Goal: Task Accomplishment & Management: Use online tool/utility

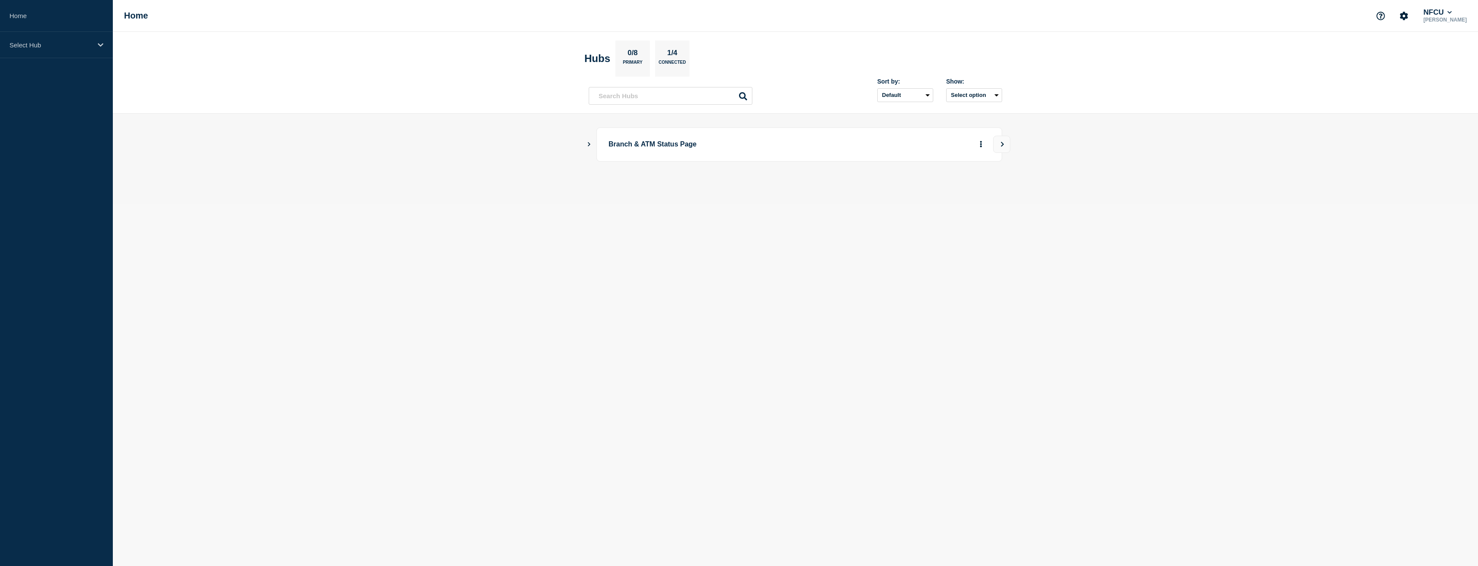
click at [586, 143] on icon "Show Connected Hubs" at bounding box center [589, 144] width 6 height 4
click at [947, 183] on button "See overview" at bounding box center [951, 187] width 46 height 17
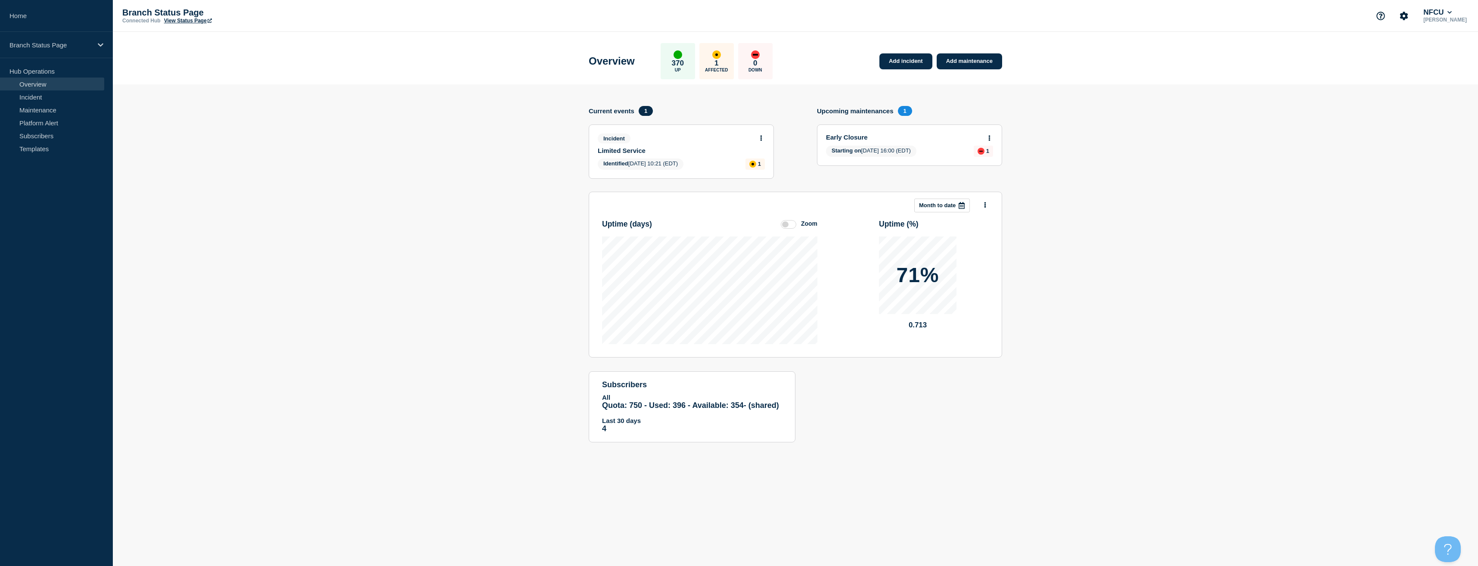
click at [759, 137] on button at bounding box center [761, 138] width 7 height 7
click at [757, 158] on link "View incident" at bounding box center [757, 158] width 35 height 7
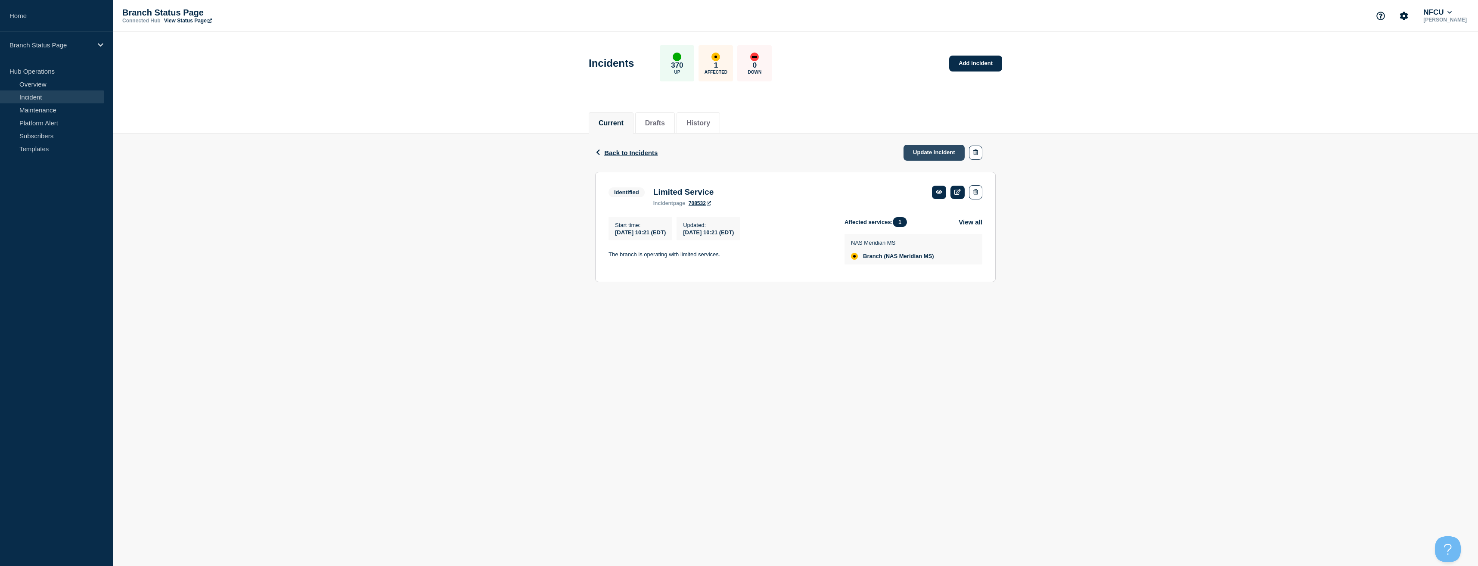
click at [933, 149] on link "Update incident" at bounding box center [934, 153] width 61 height 16
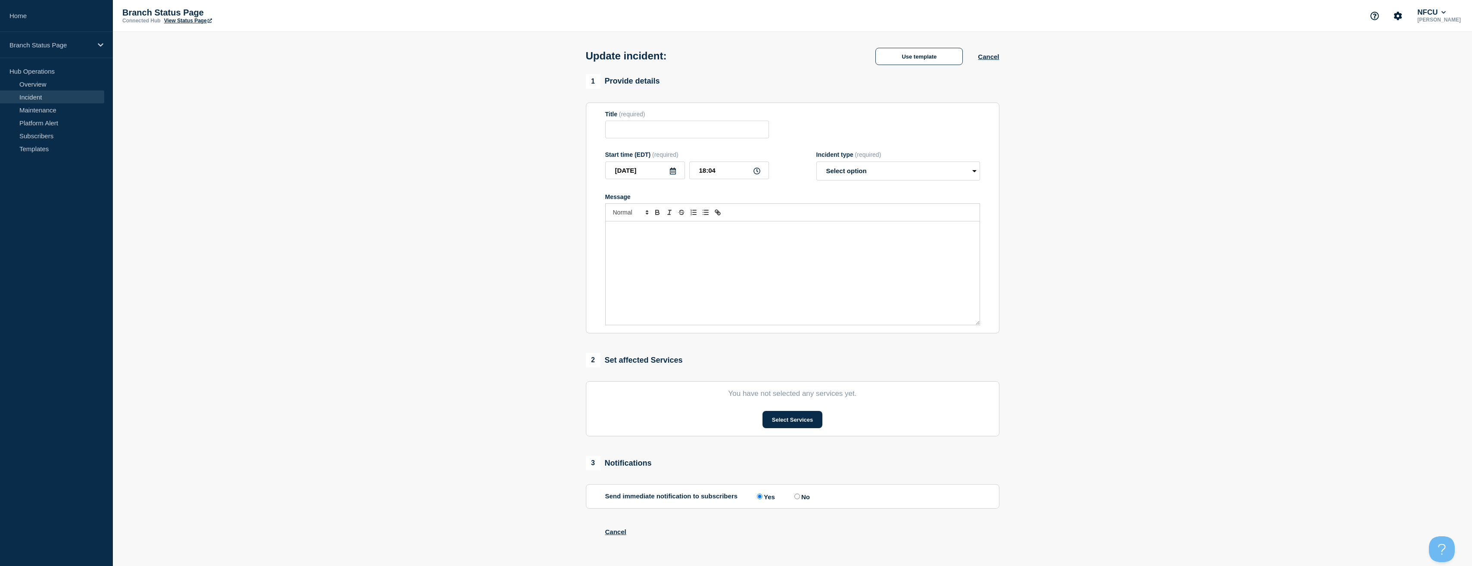
type input "Limited Service"
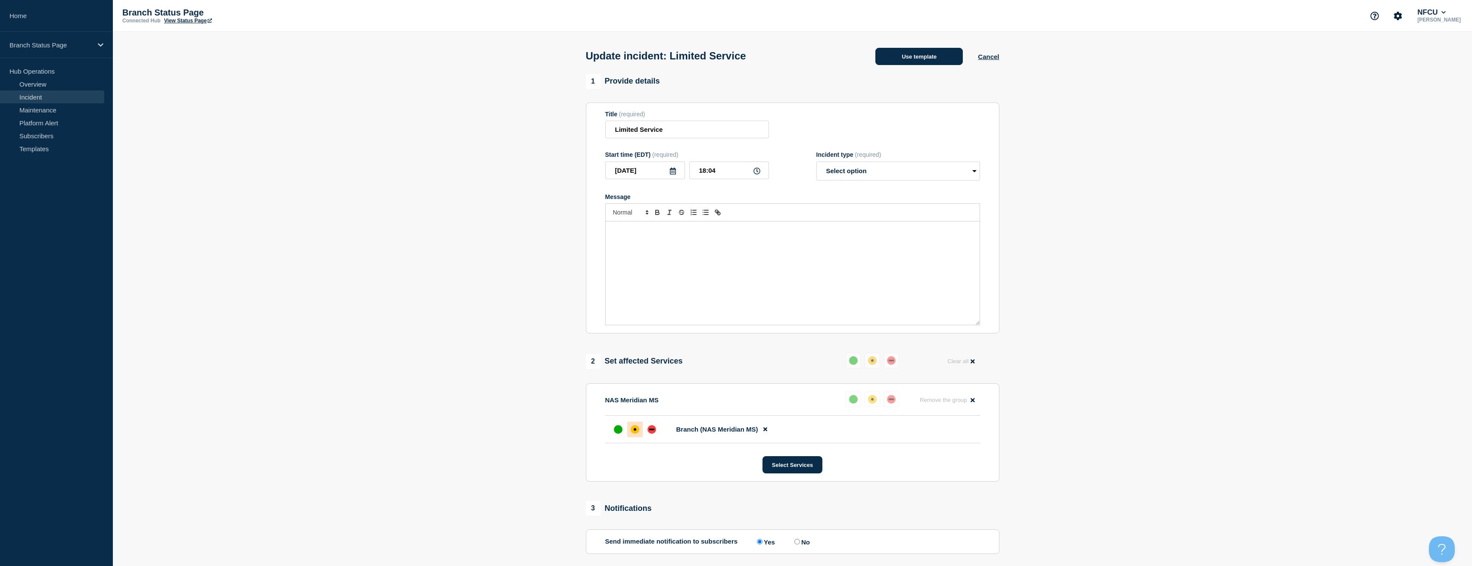
click at [914, 60] on button "Use template" at bounding box center [918, 56] width 87 height 17
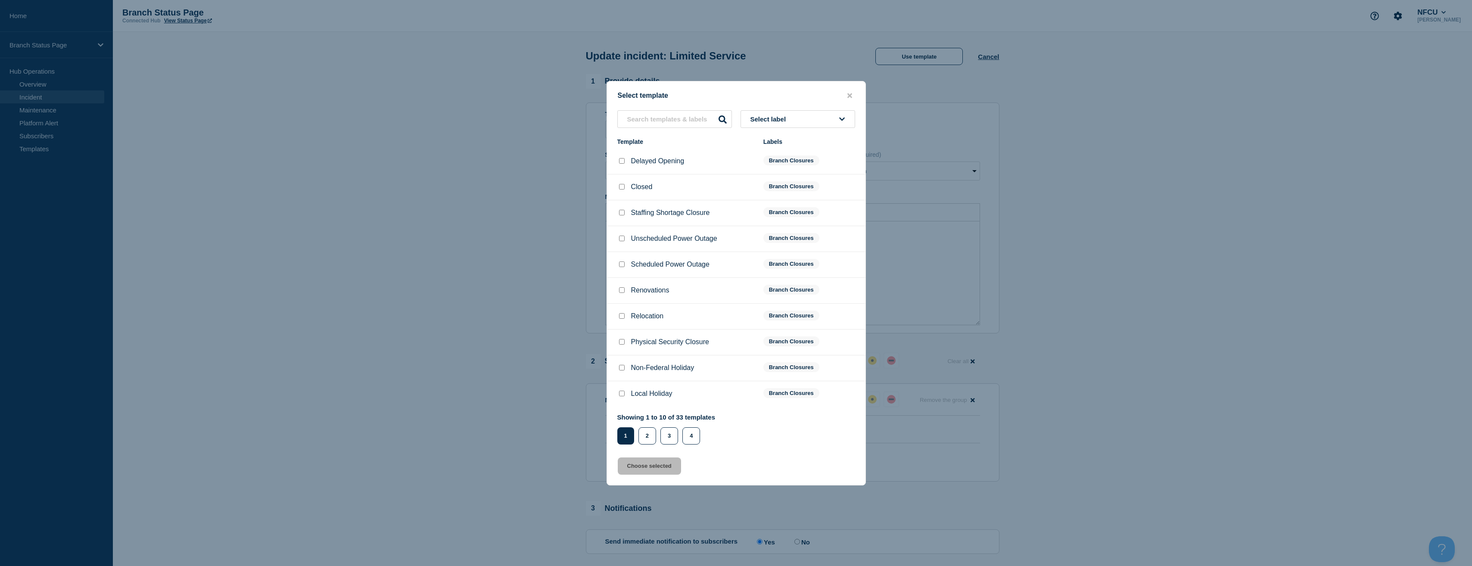
click at [796, 118] on button "Select label" at bounding box center [797, 119] width 115 height 18
click at [780, 165] on button "Branch Resolved (After Hours)" at bounding box center [797, 166] width 115 height 18
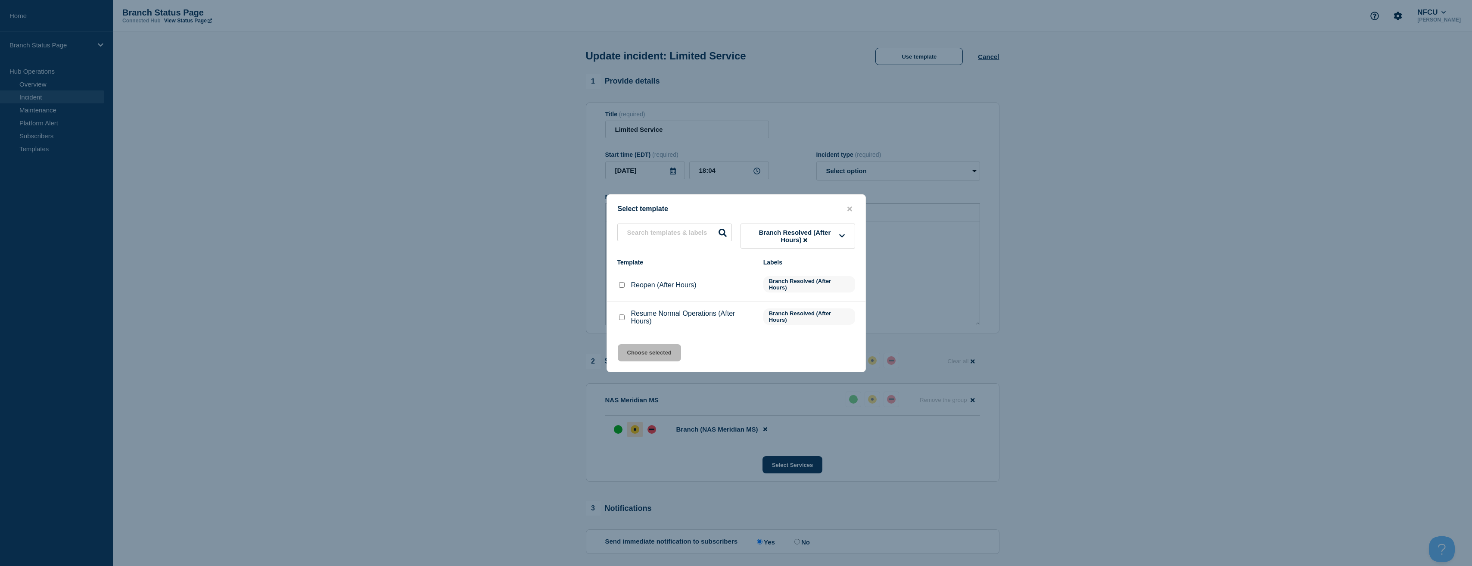
click at [621, 316] on input "Resume Normal Operations (After Hours) checkbox" at bounding box center [622, 317] width 6 height 6
checkbox input "true"
click at [644, 351] on button "Choose selected" at bounding box center [649, 352] width 63 height 17
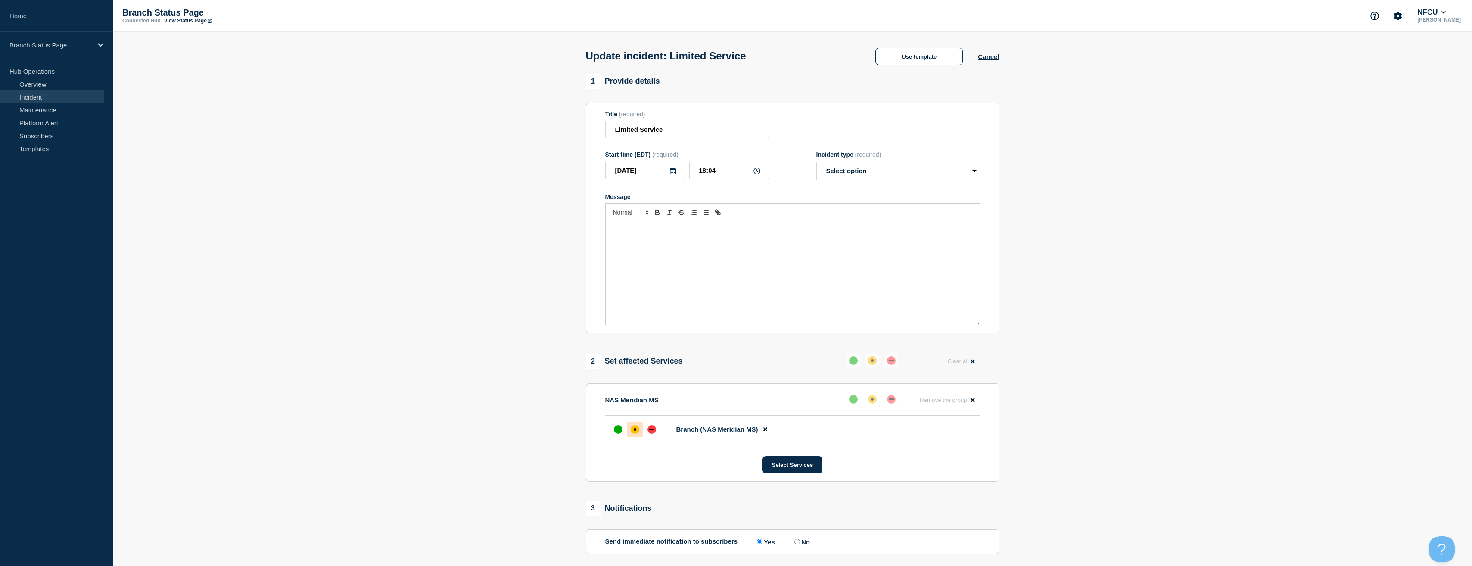
select select "resolved"
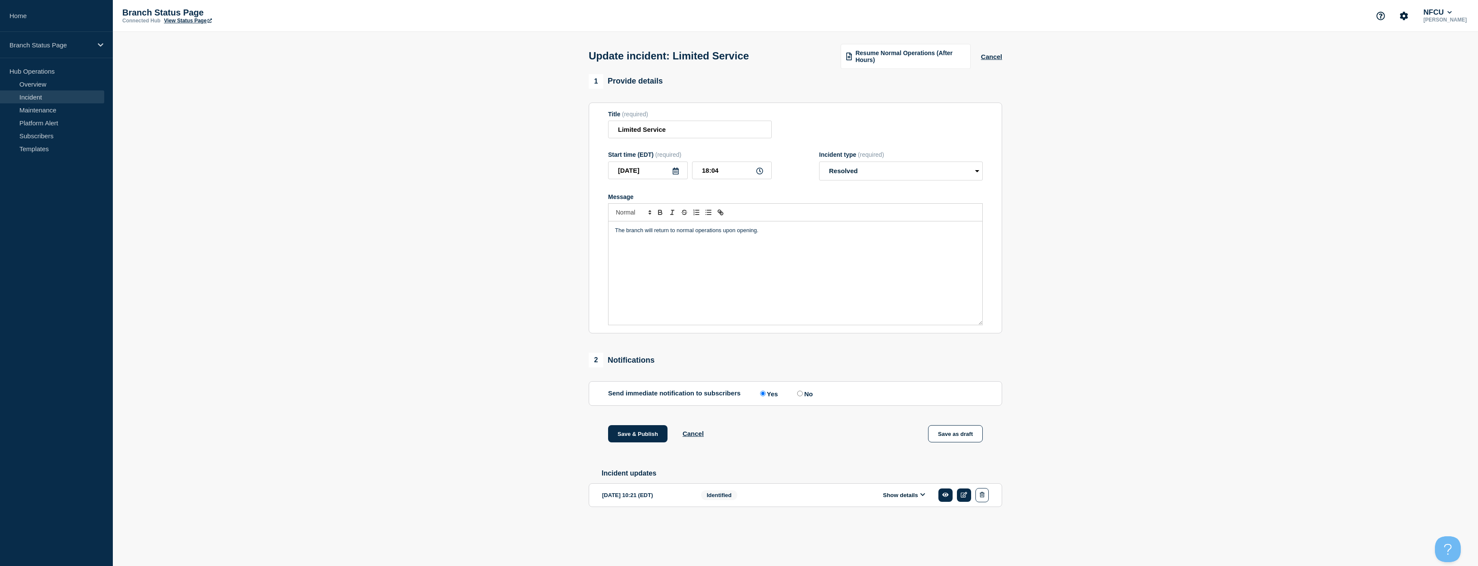
click at [486, 366] on section "1 Provide details Title (required) Limited Service Start time (EDT) (required) …" at bounding box center [795, 304] width 1365 height 460
click at [644, 431] on button "Save & Publish" at bounding box center [637, 433] width 59 height 17
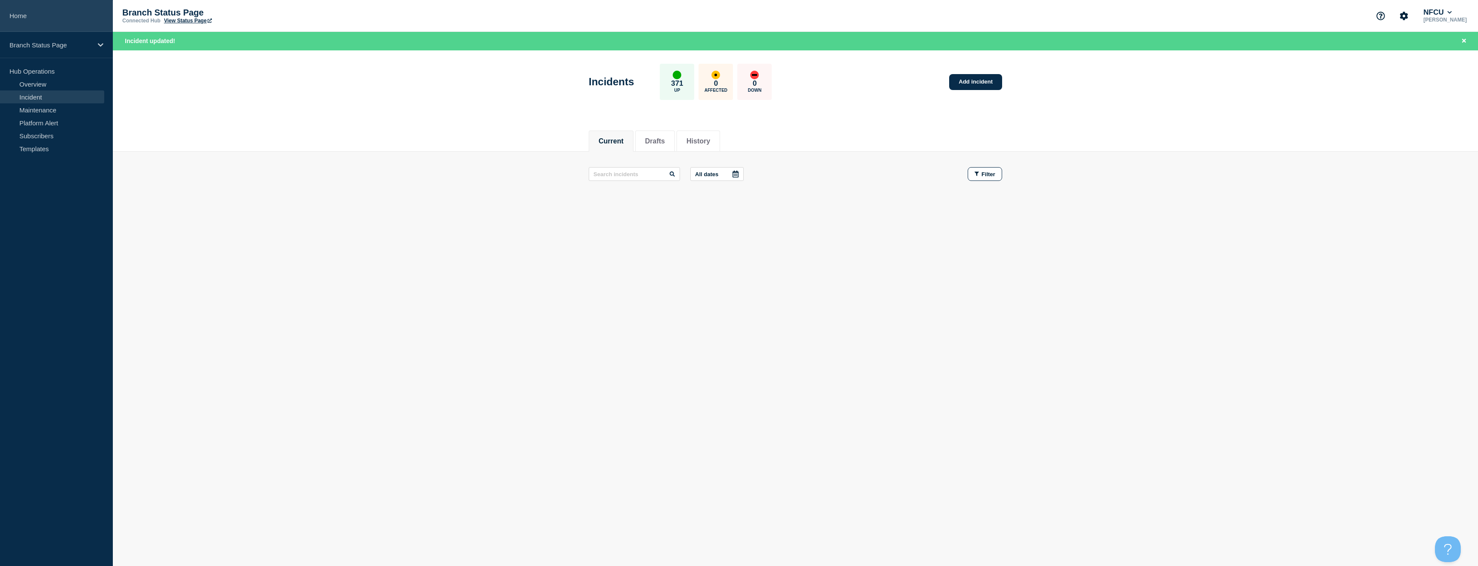
click at [42, 15] on link "Home" at bounding box center [56, 16] width 113 height 32
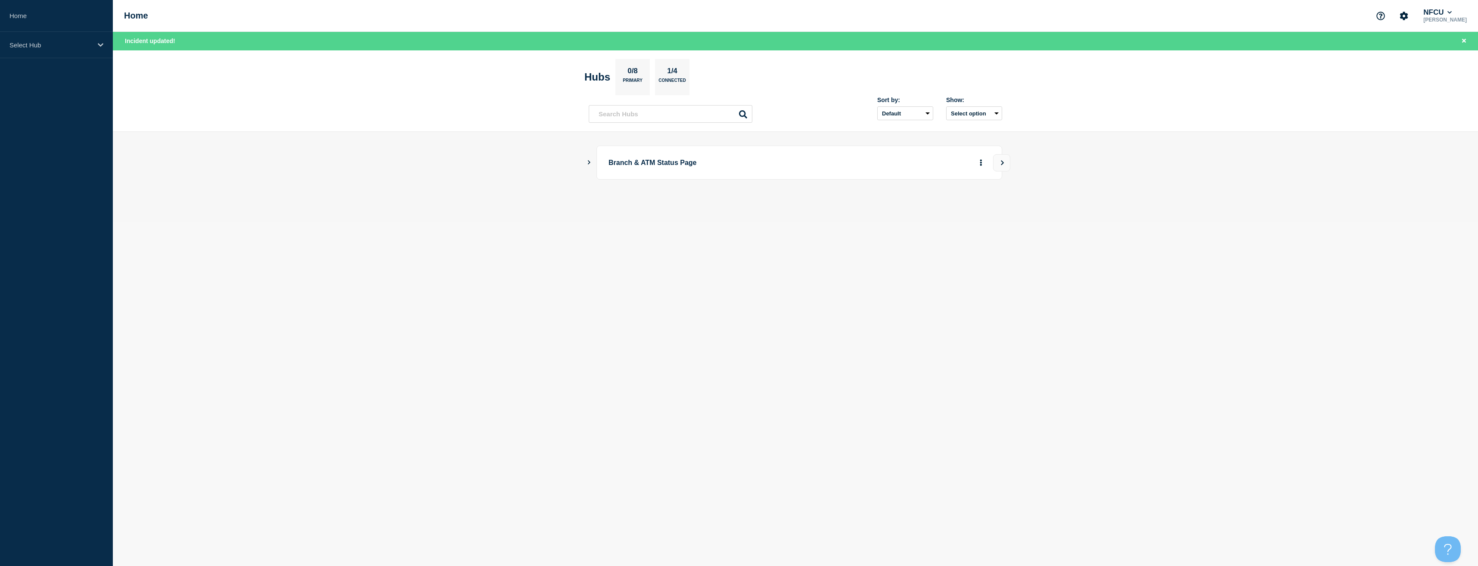
click at [587, 162] on icon "Show Connected Hubs" at bounding box center [589, 162] width 6 height 4
click at [967, 207] on button "See overview" at bounding box center [951, 205] width 46 height 17
